Goal: Book appointment/travel/reservation

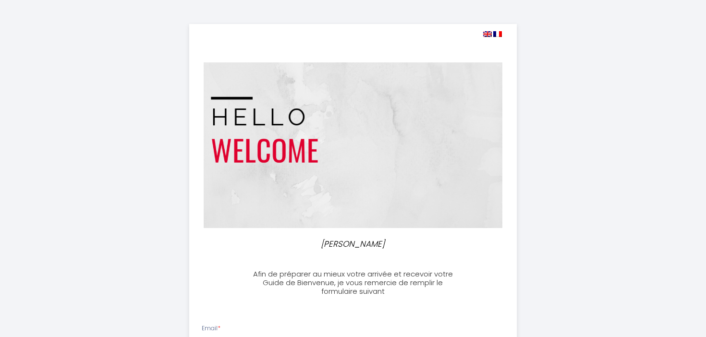
select select
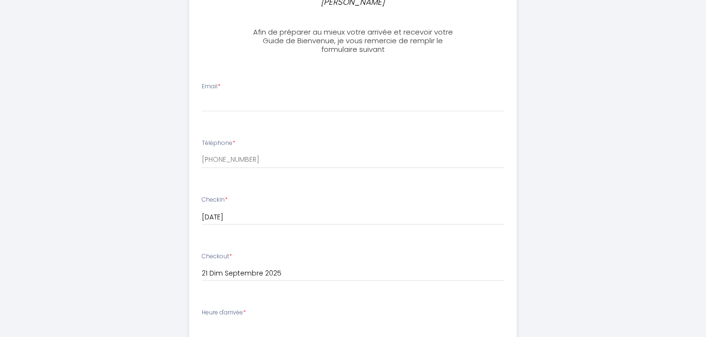
scroll to position [245, 0]
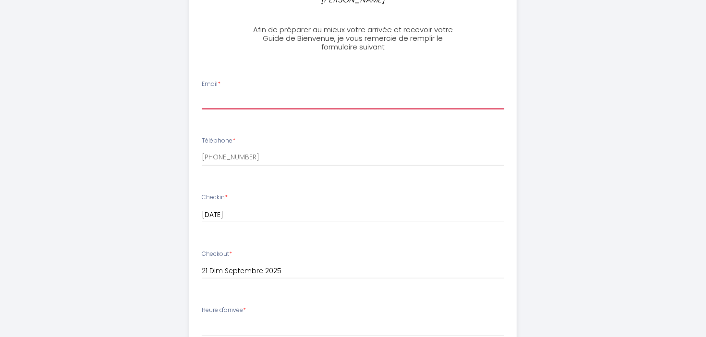
click at [215, 98] on input "Email *" at bounding box center [353, 100] width 303 height 17
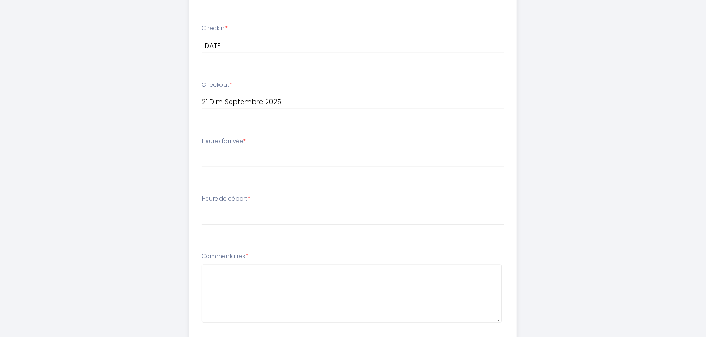
scroll to position [419, 0]
type input "[EMAIL_ADDRESS][DOMAIN_NAME]"
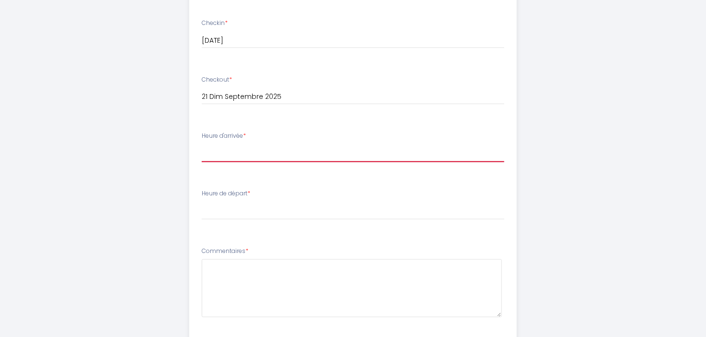
click at [202, 144] on select "15:00 15:30 16:00 16:30 17:00 17:30 18:00 18:30 19:00 19:30 20:00 20:30 21:00 2…" at bounding box center [353, 153] width 303 height 18
select select "15:00"
click option "15:00" at bounding box center [0, 0] width 0 height 0
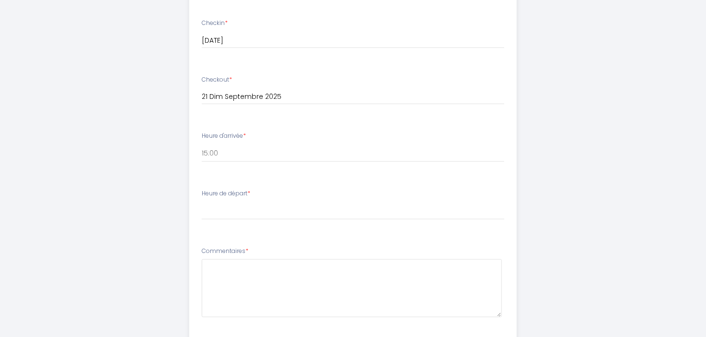
click at [232, 194] on label "Heure de départ *" at bounding box center [226, 193] width 49 height 9
click at [246, 194] on label "Heure de départ *" at bounding box center [226, 193] width 49 height 9
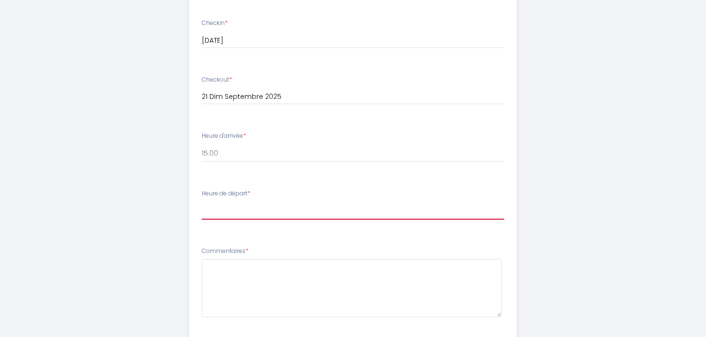
click at [202, 202] on select "00:00 00:30 01:00 01:30 02:00 02:30 03:00 03:30 04:00 04:30 05:00 05:30 06:00 0…" at bounding box center [353, 211] width 303 height 18
select select "10:00"
click option "10:00" at bounding box center [0, 0] width 0 height 0
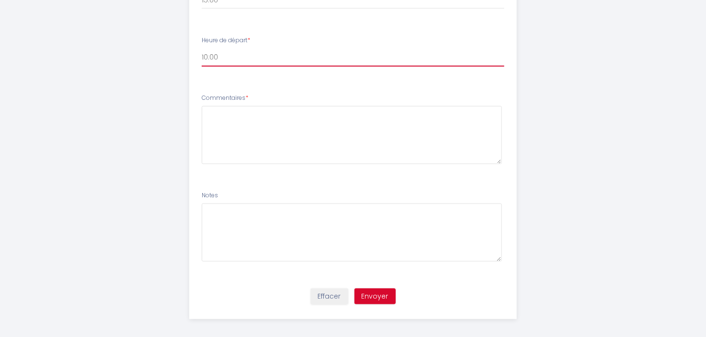
scroll to position [578, 0]
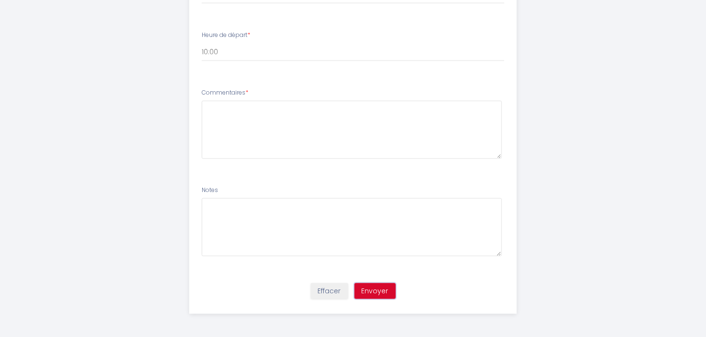
click at [380, 285] on button "Envoyer" at bounding box center [375, 291] width 41 height 16
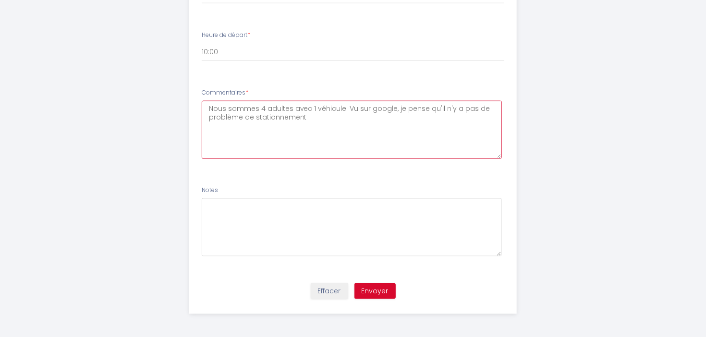
type textarea "Nous sommes 4 adultes avec 1 véhicule. Vu sur google, je pense qu'il n'y a pas …"
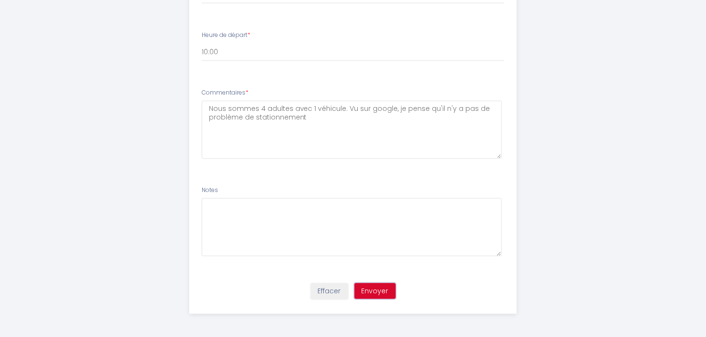
click at [375, 291] on button "Envoyer" at bounding box center [375, 291] width 41 height 16
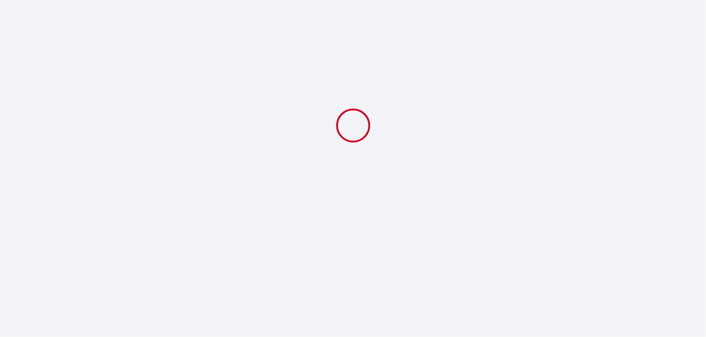
select select "10:00"
